Goal: Task Accomplishment & Management: Manage account settings

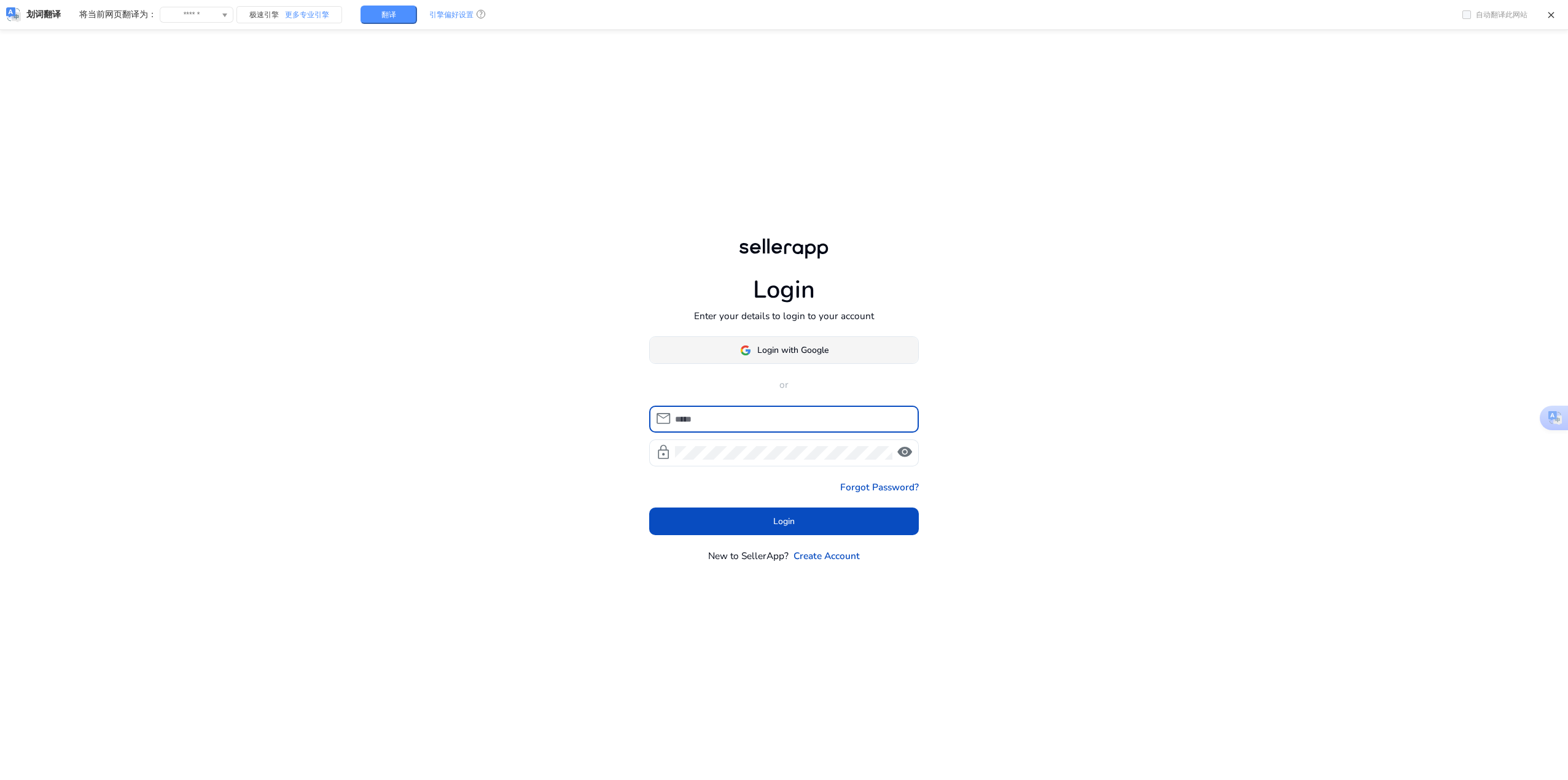
click at [804, 353] on span "Login with Google" at bounding box center [792, 350] width 71 height 13
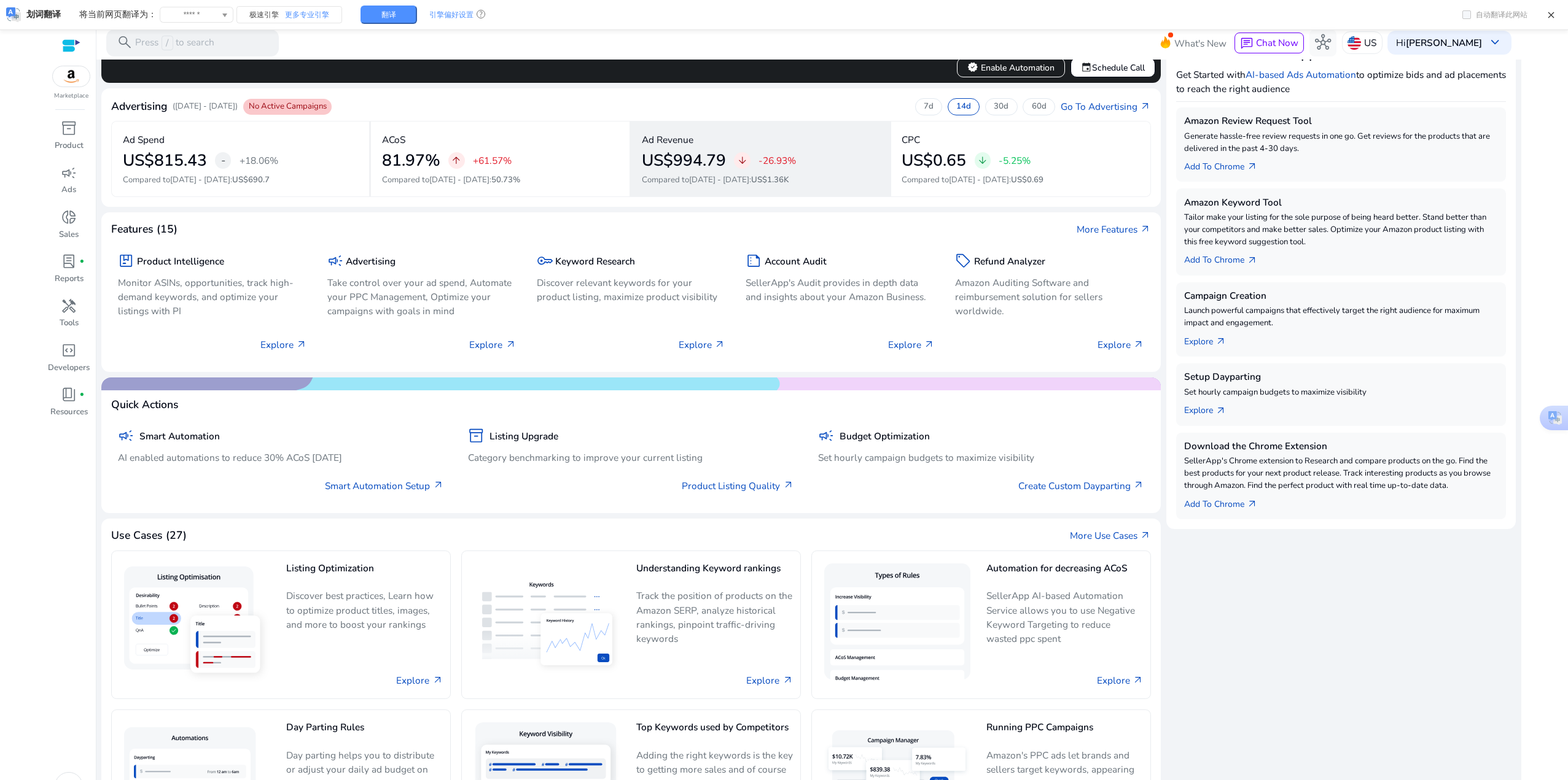
scroll to position [245, 0]
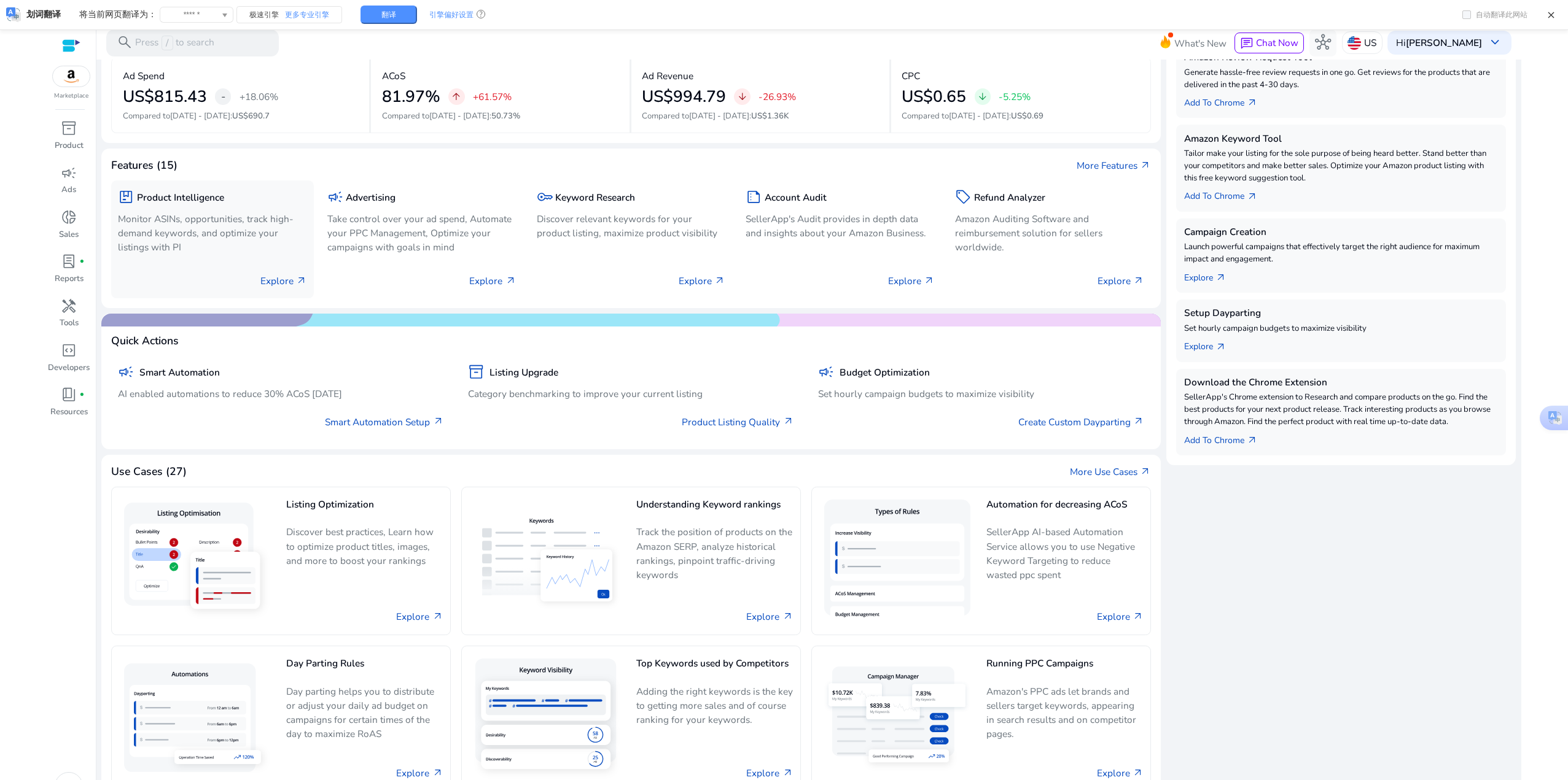
click at [288, 275] on p "Explore arrow_outward" at bounding box center [284, 281] width 47 height 14
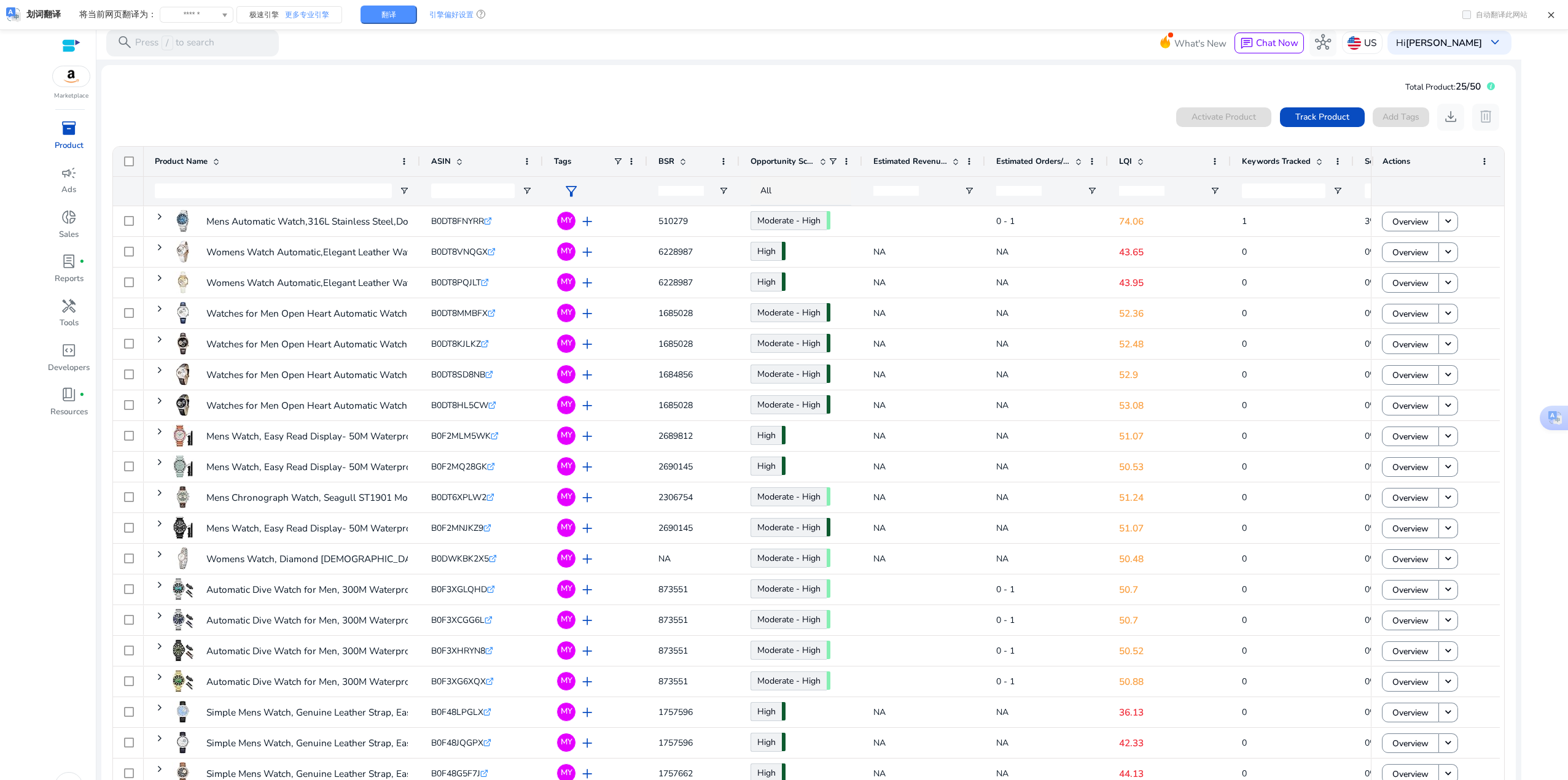
click at [991, 90] on mat-card "Total Product: 25/50 0 products selected Activate Product Track Product Add Tag…" at bounding box center [808, 451] width 1414 height 773
click at [438, 95] on mat-card "Total Product: 25/50 0 products selected Activate Product Track Product Add Tag…" at bounding box center [808, 451] width 1414 height 773
click at [56, 118] on div "inventory_2" at bounding box center [69, 129] width 38 height 22
click at [507, 104] on div "0 products selected Activate Product Track Product Add Tags download delete" at bounding box center [807, 117] width 1392 height 27
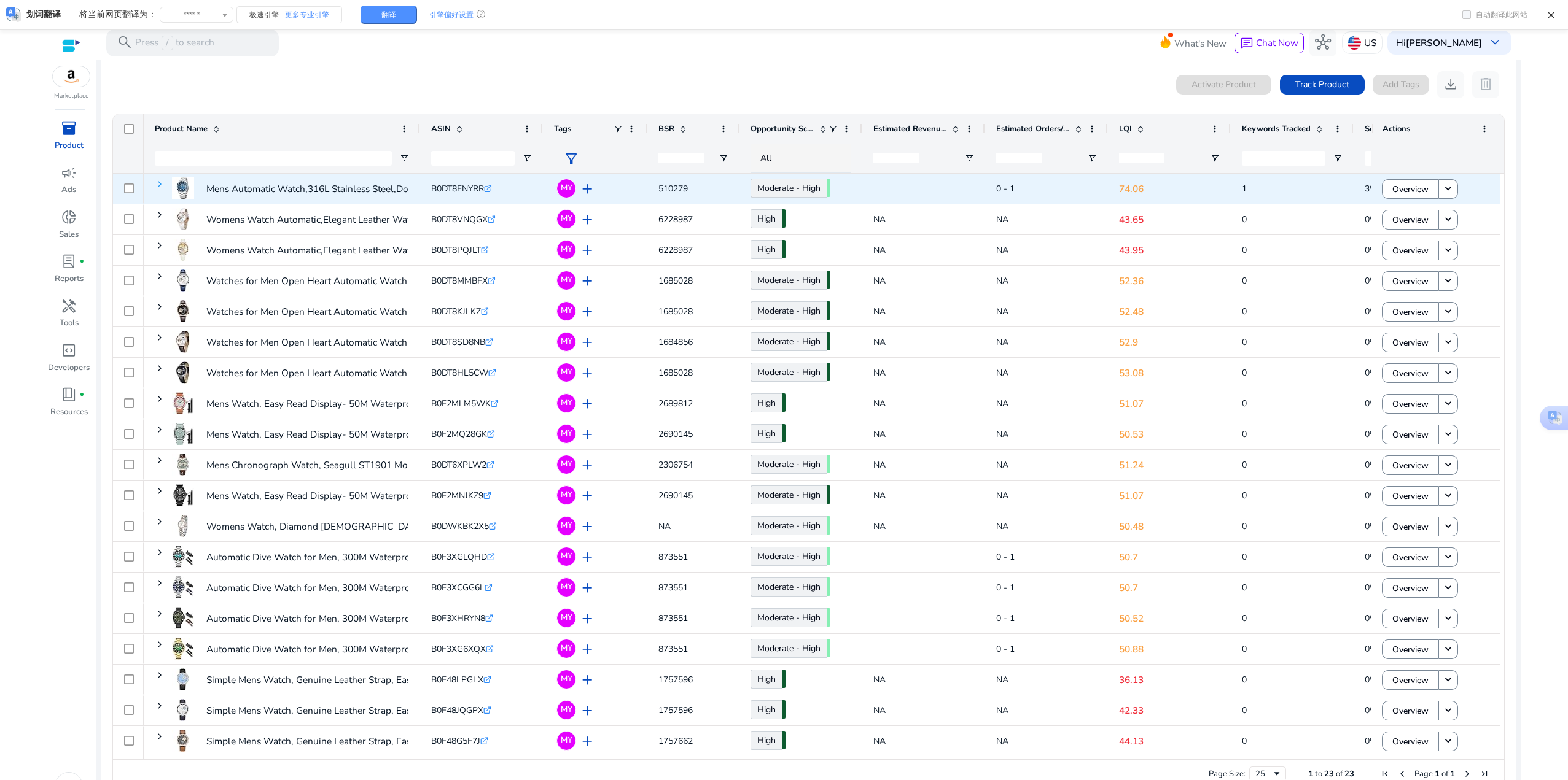
click at [162, 187] on span at bounding box center [160, 184] width 9 height 9
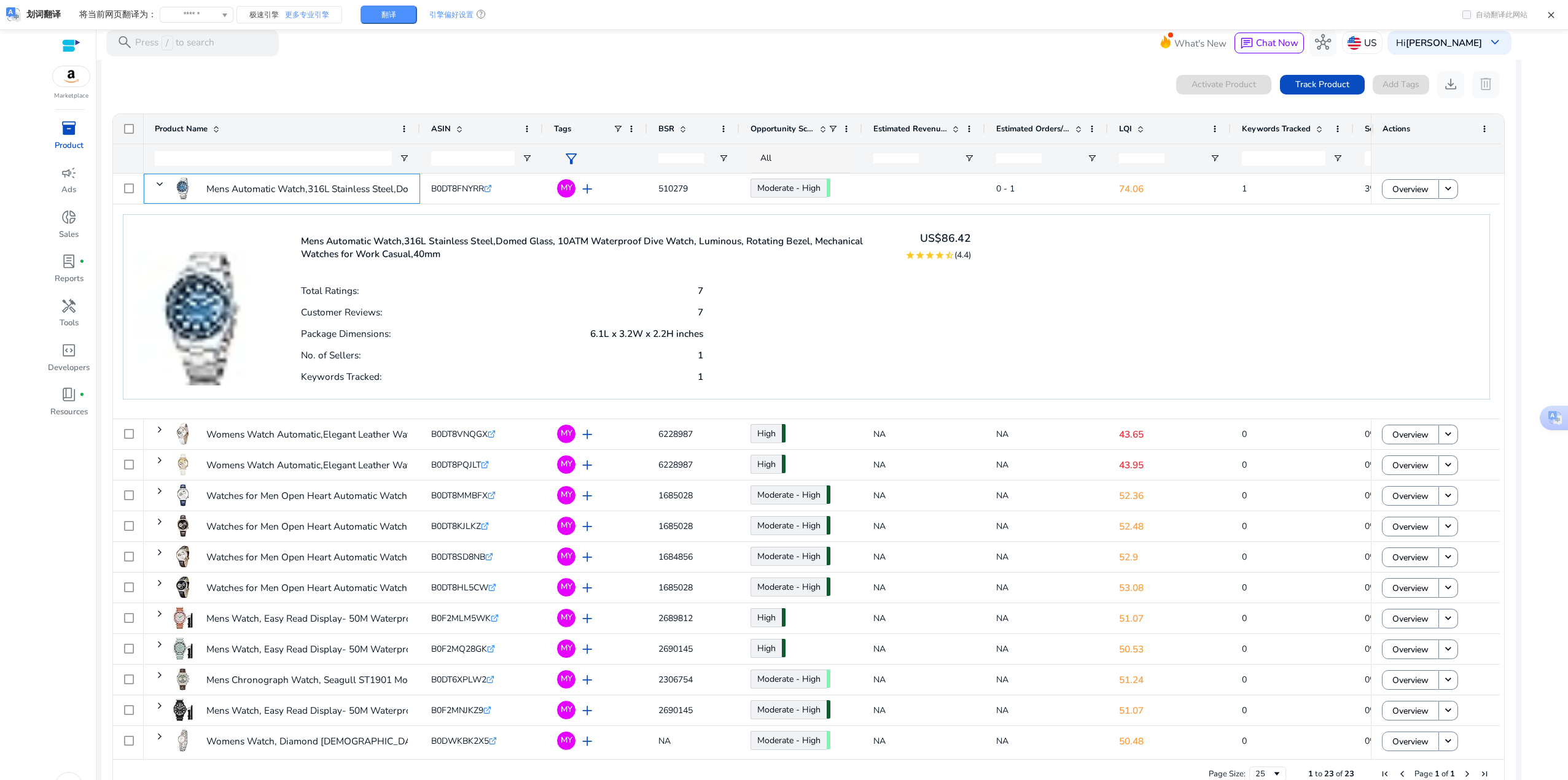
scroll to position [0, 0]
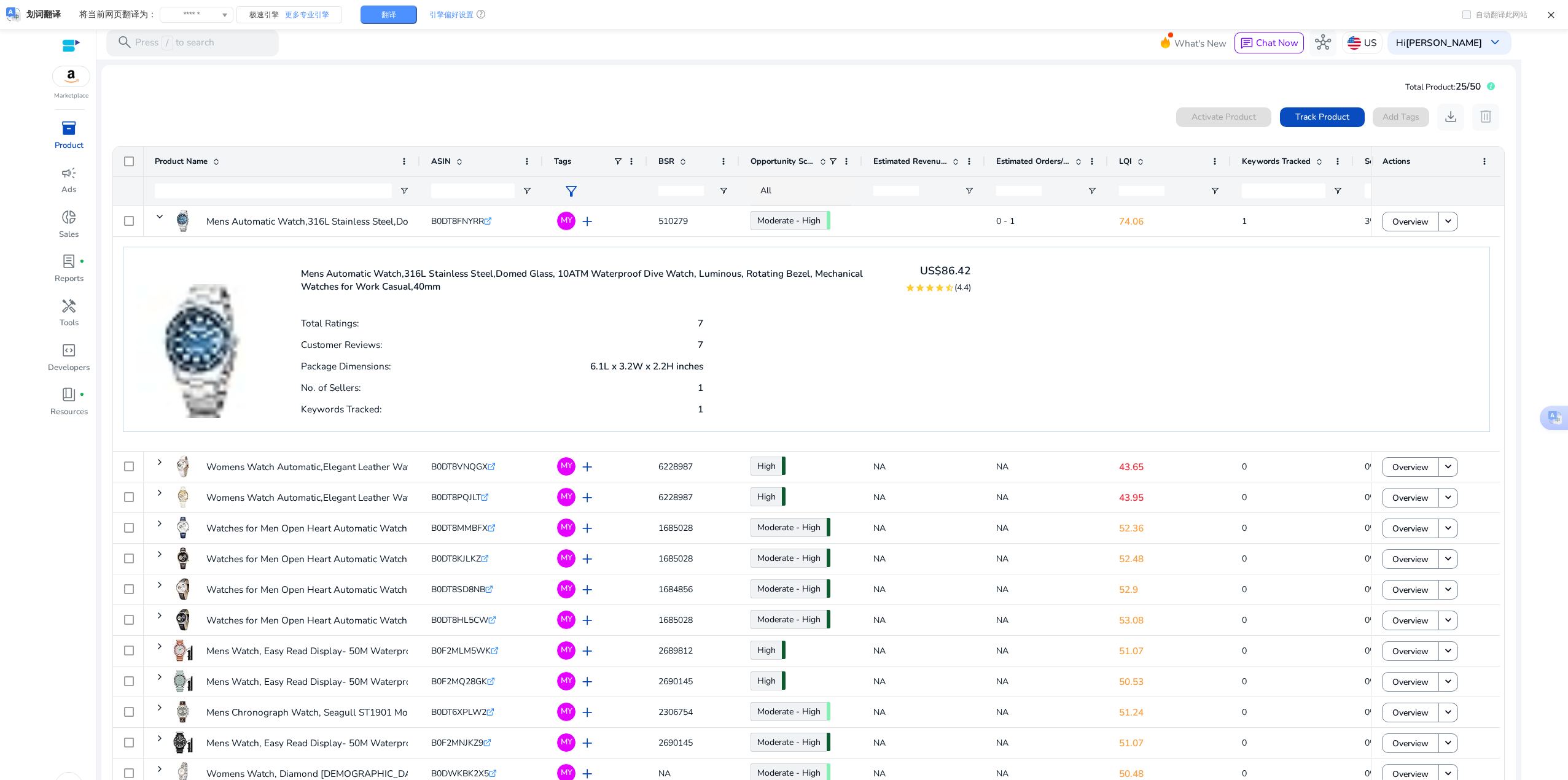
click at [407, 270] on p "Mens Automatic Watch,316L Stainless Steel,Domed Glass, 10ATM Waterproof Dive Wa…" at bounding box center [596, 280] width 590 height 25
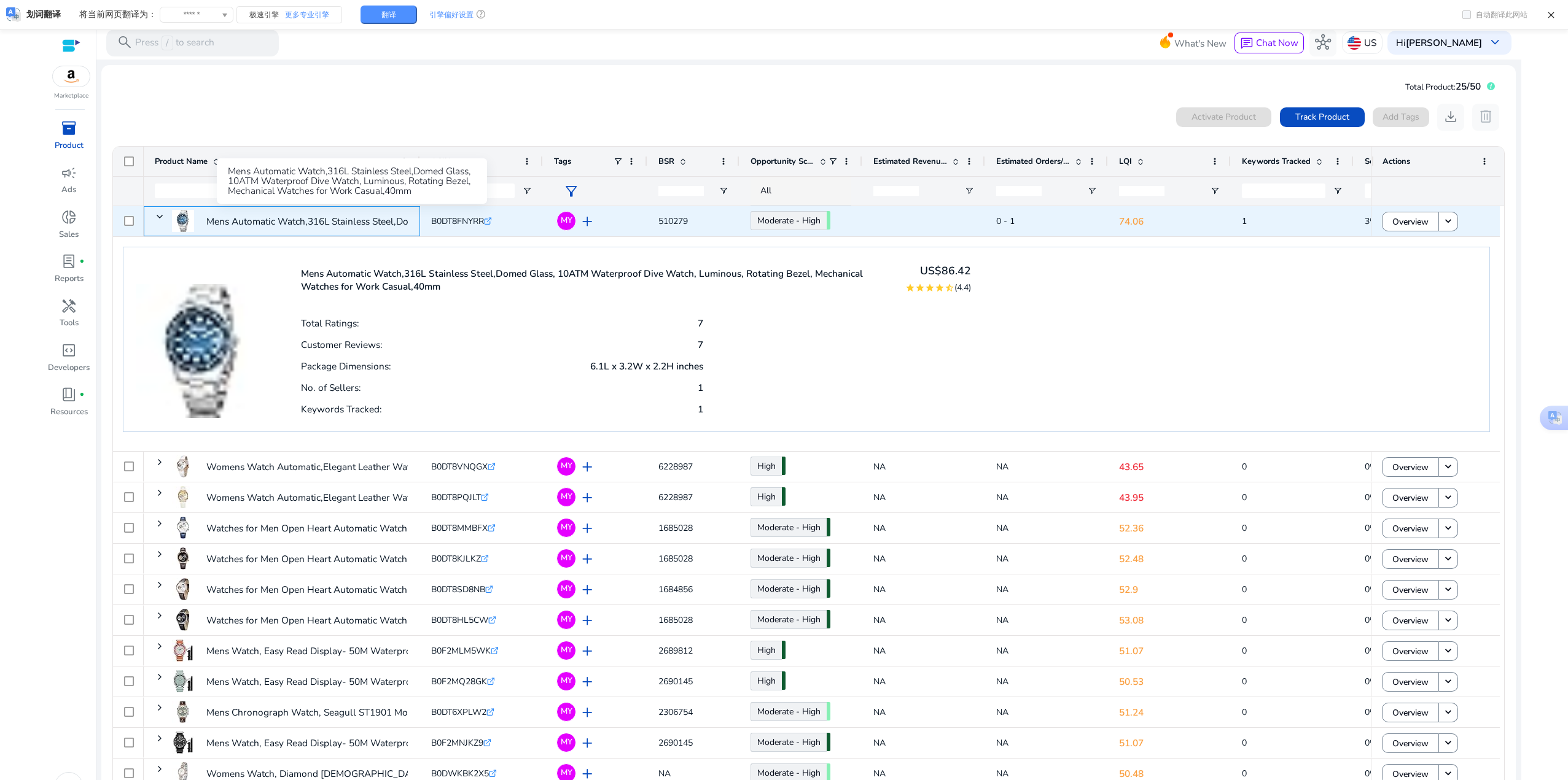
click at [374, 225] on p "Mens Automatic Watch,316L Stainless Steel,Domed Glass, 10ATM..." at bounding box center [351, 221] width 289 height 25
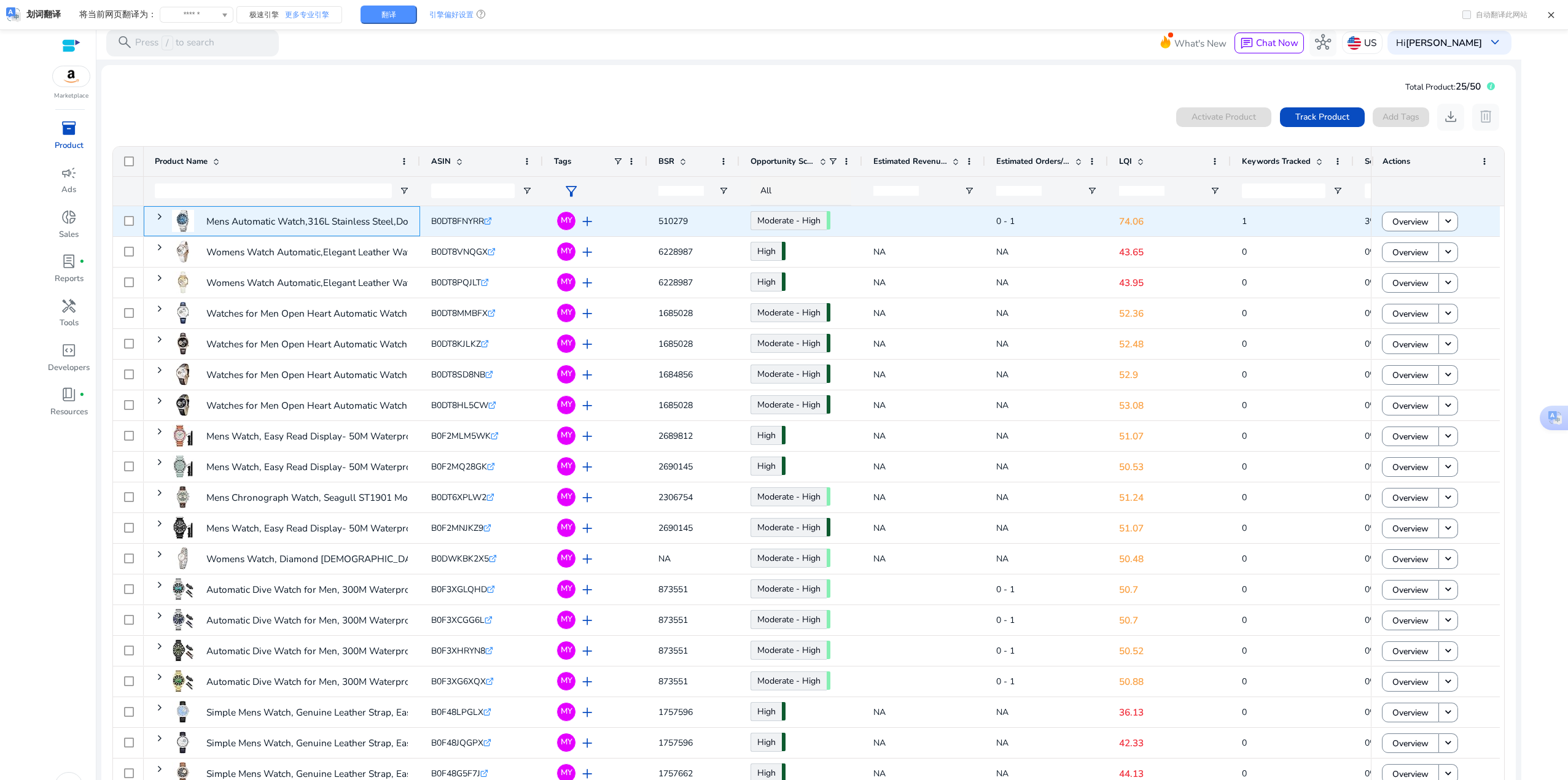
click at [374, 224] on p "Mens Automatic Watch,316L Stainless Steel,Domed Glass, 10ATM..." at bounding box center [351, 221] width 289 height 25
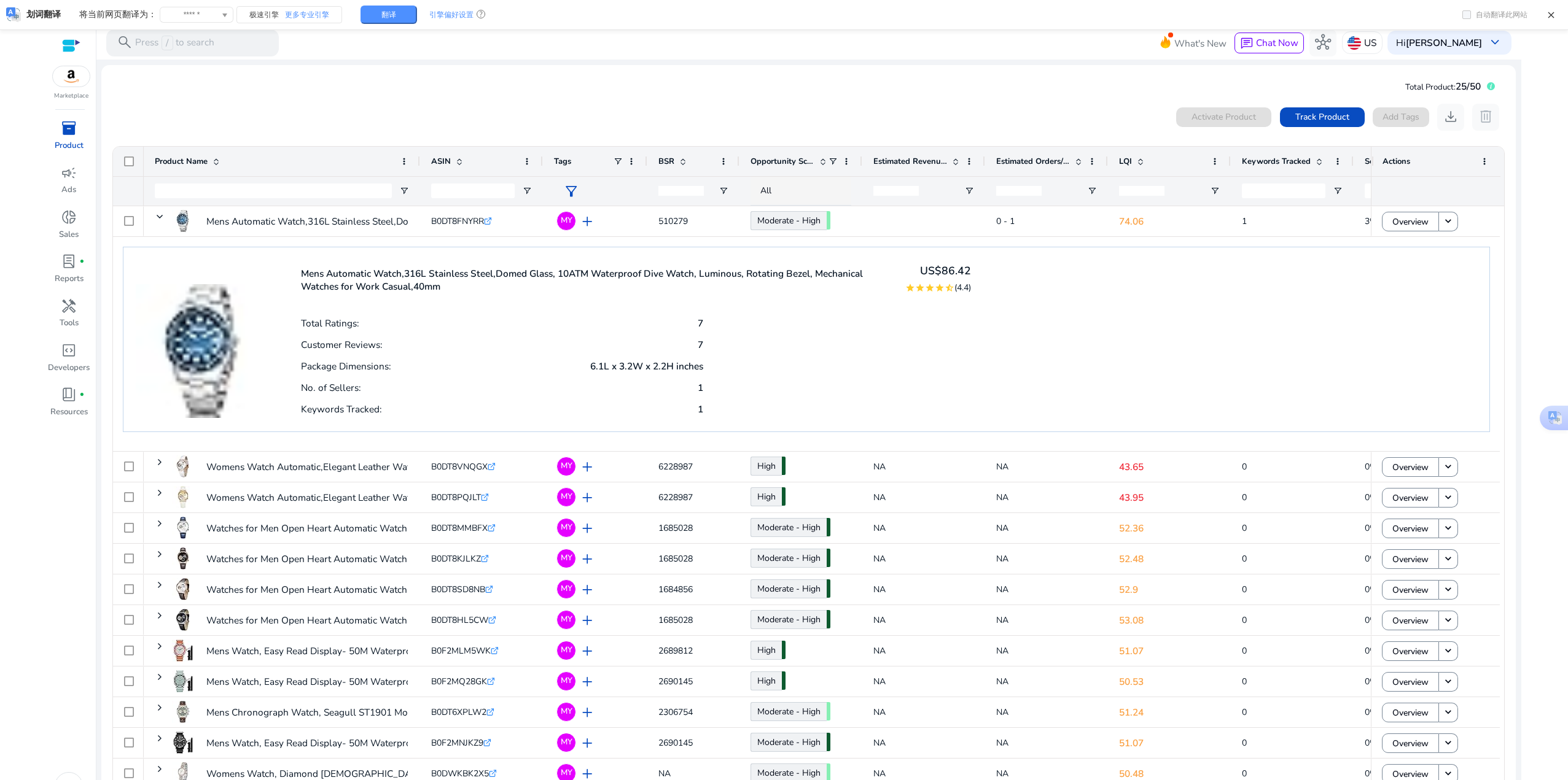
click at [390, 70] on mat-card "Total Product: 25/50 0 products selected Activate Product Track Product Add Tag…" at bounding box center [808, 451] width 1414 height 773
click at [1551, 16] on icon at bounding box center [1551, 15] width 9 height 9
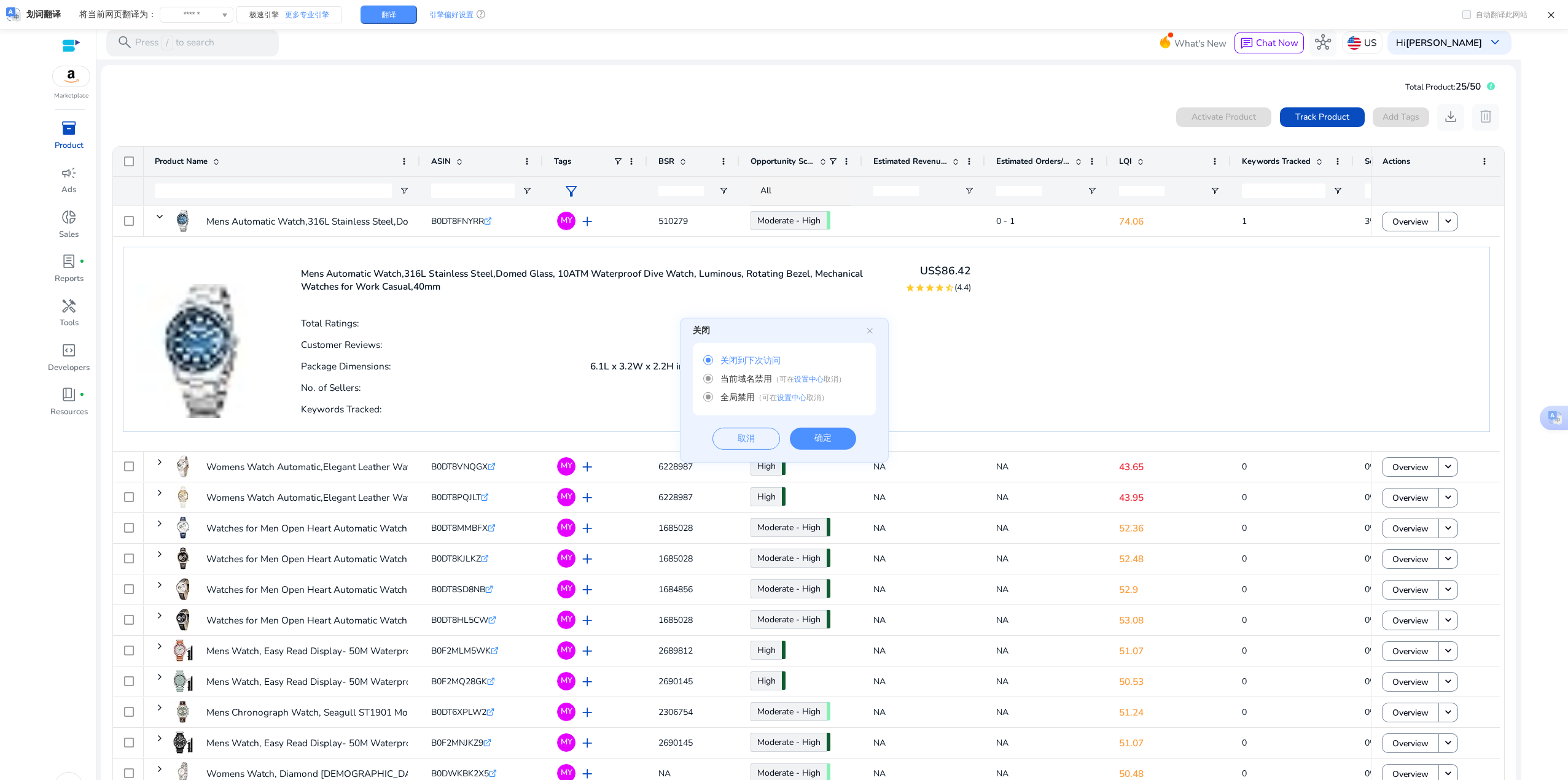
click at [751, 439] on div "取消" at bounding box center [746, 439] width 68 height 23
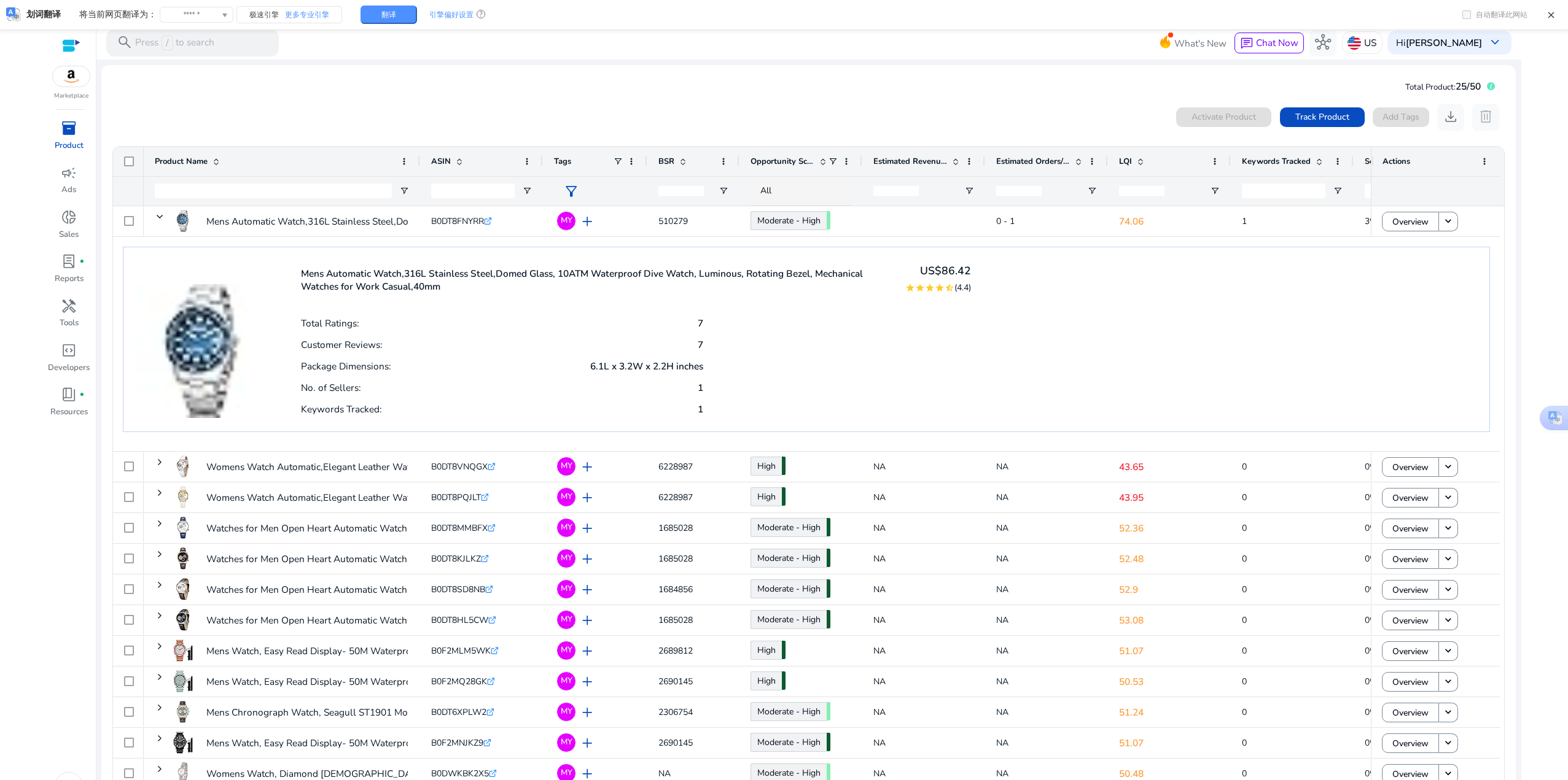
click at [330, 113] on div "0 products selected Activate Product Track Product Add Tags download delete" at bounding box center [807, 117] width 1392 height 27
click at [372, 104] on div "0 products selected Activate Product Track Product Add Tags download delete" at bounding box center [807, 117] width 1392 height 27
click at [439, 70] on mat-card "Total Product: 25/50 0 products selected Activate Product Track Product Add Tag…" at bounding box center [808, 451] width 1414 height 773
